Goal: Information Seeking & Learning: Learn about a topic

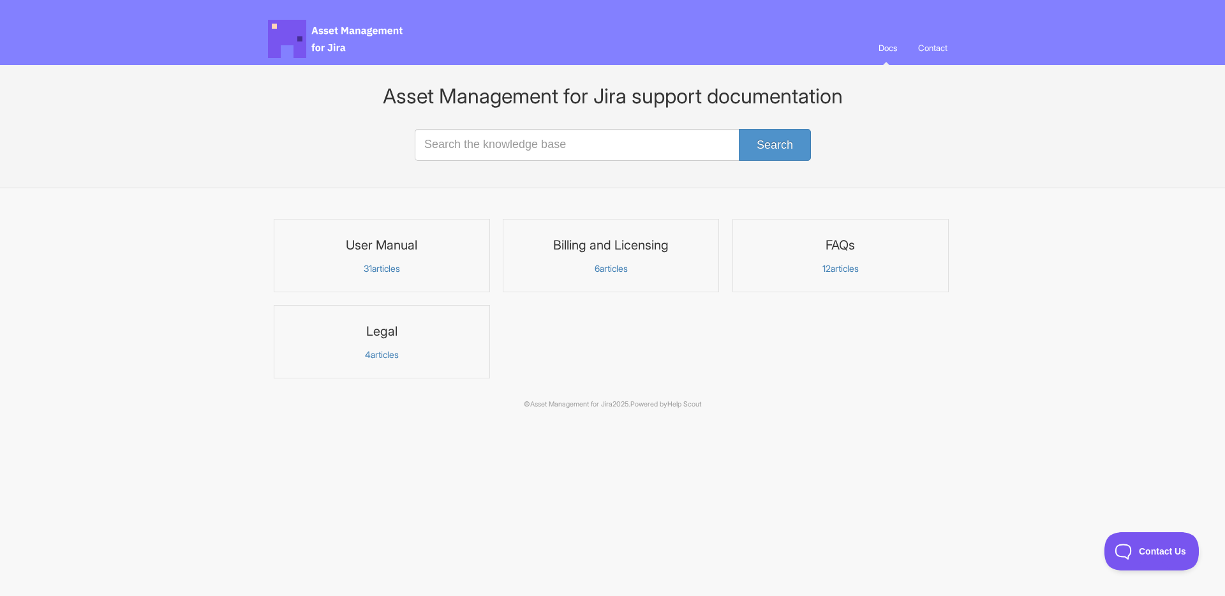
click at [422, 244] on h3 "User Manual" at bounding box center [382, 245] width 200 height 17
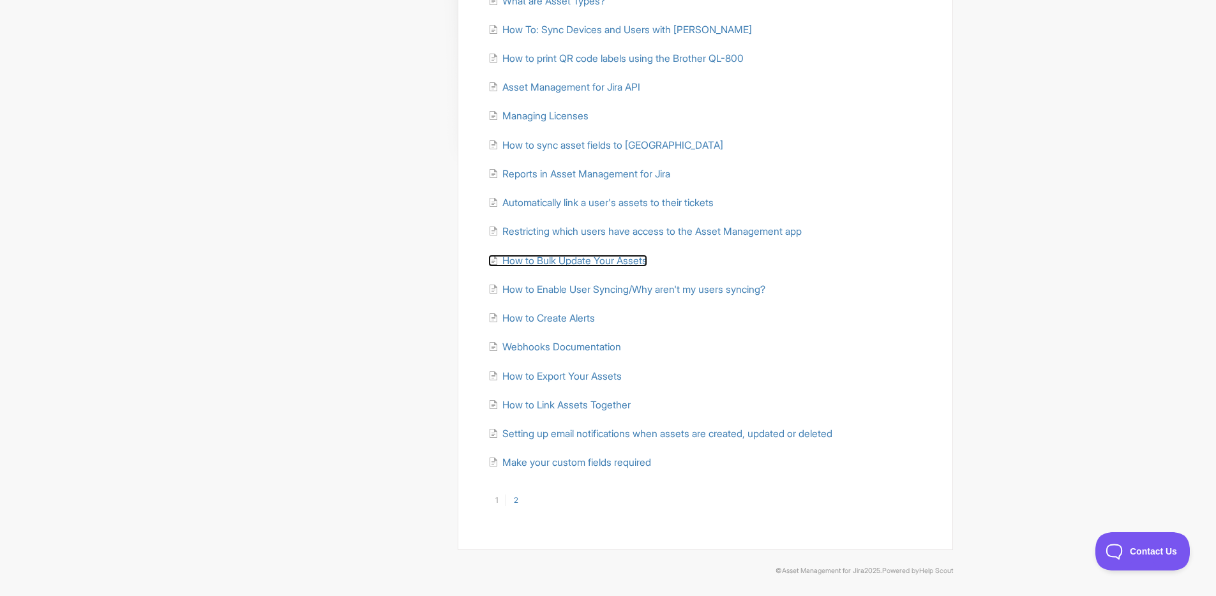
scroll to position [244, 0]
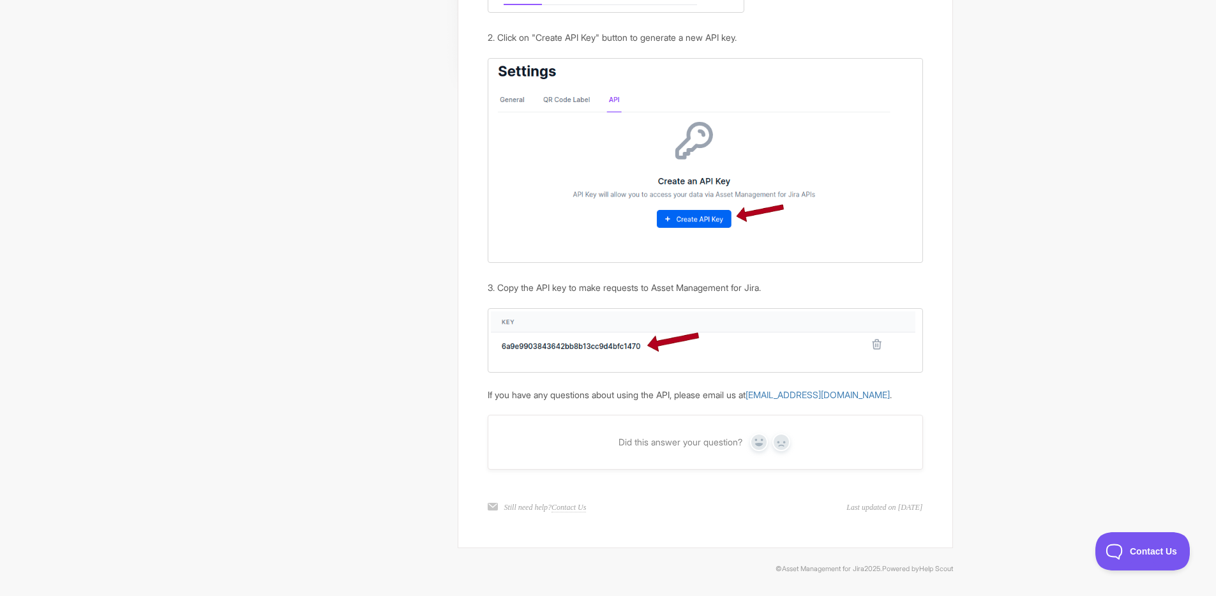
scroll to position [343, 0]
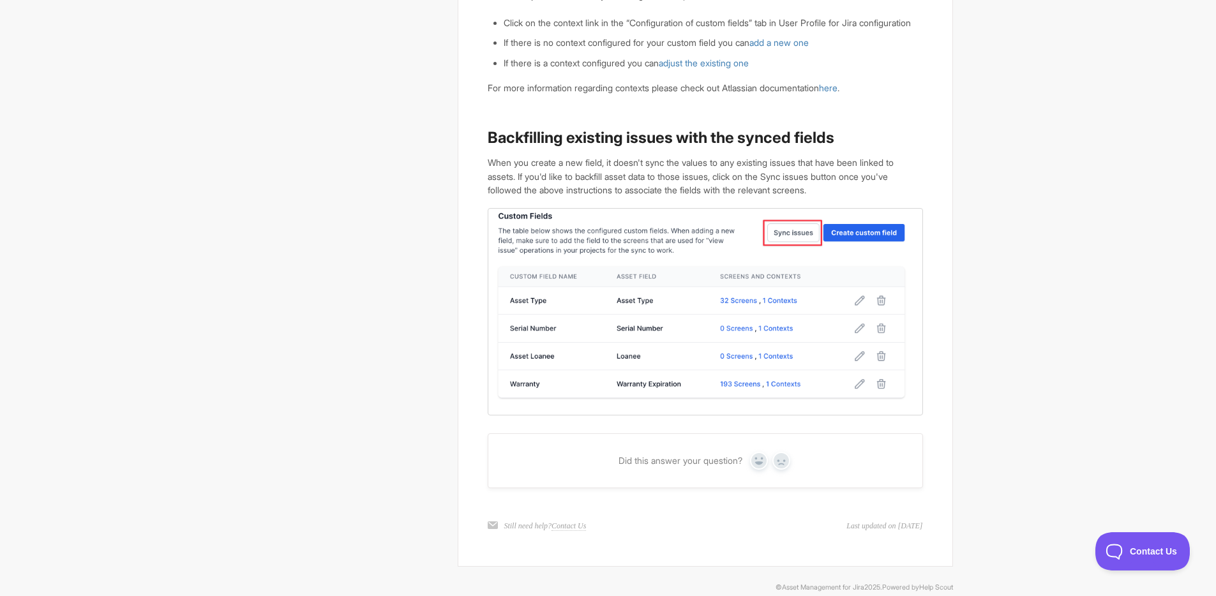
scroll to position [2092, 0]
